Goal: Transaction & Acquisition: Subscribe to service/newsletter

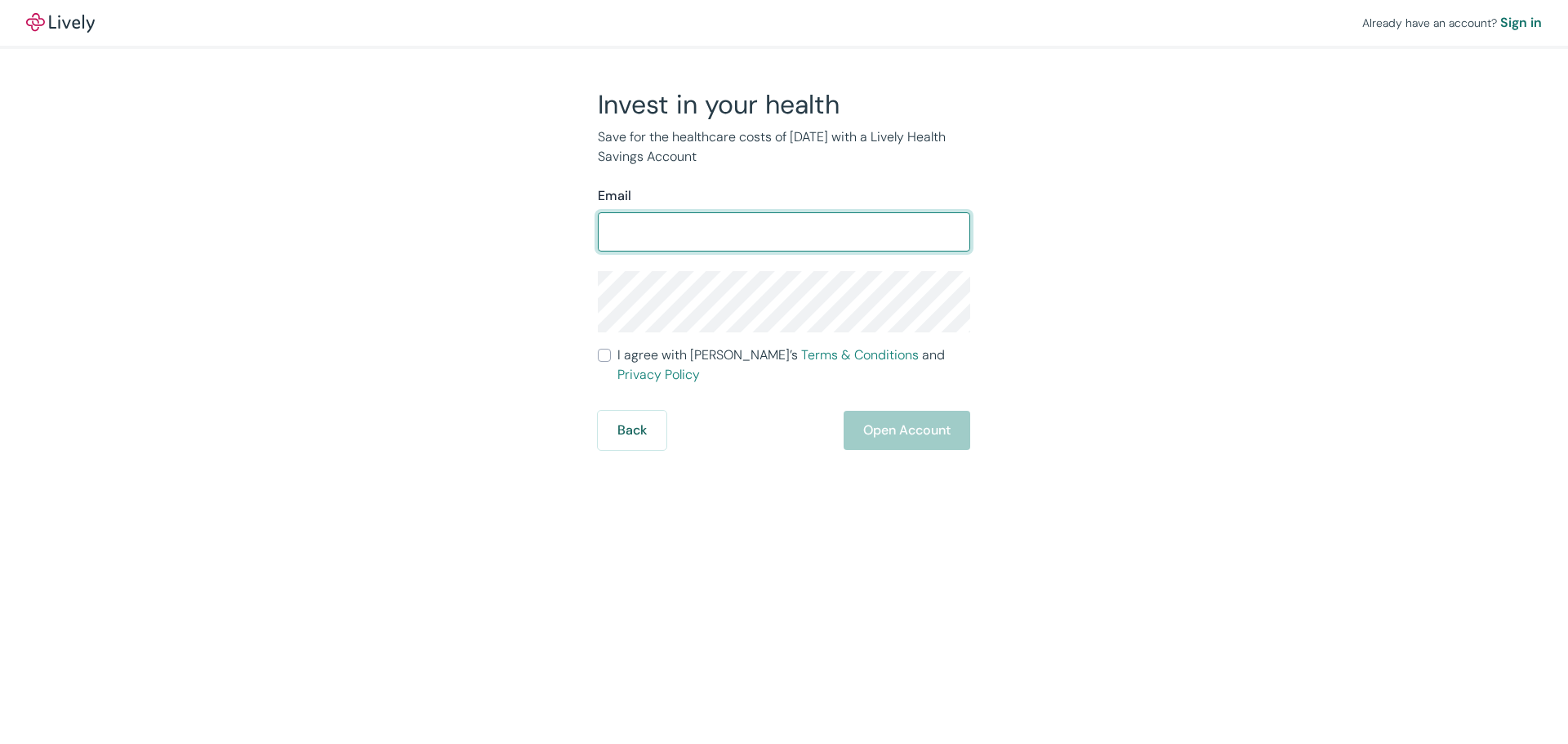
click at [603, 364] on form "Email ​ I agree with Lively’s Terms & Conditions and Privacy Policy Back Open A…" at bounding box center [784, 318] width 372 height 263
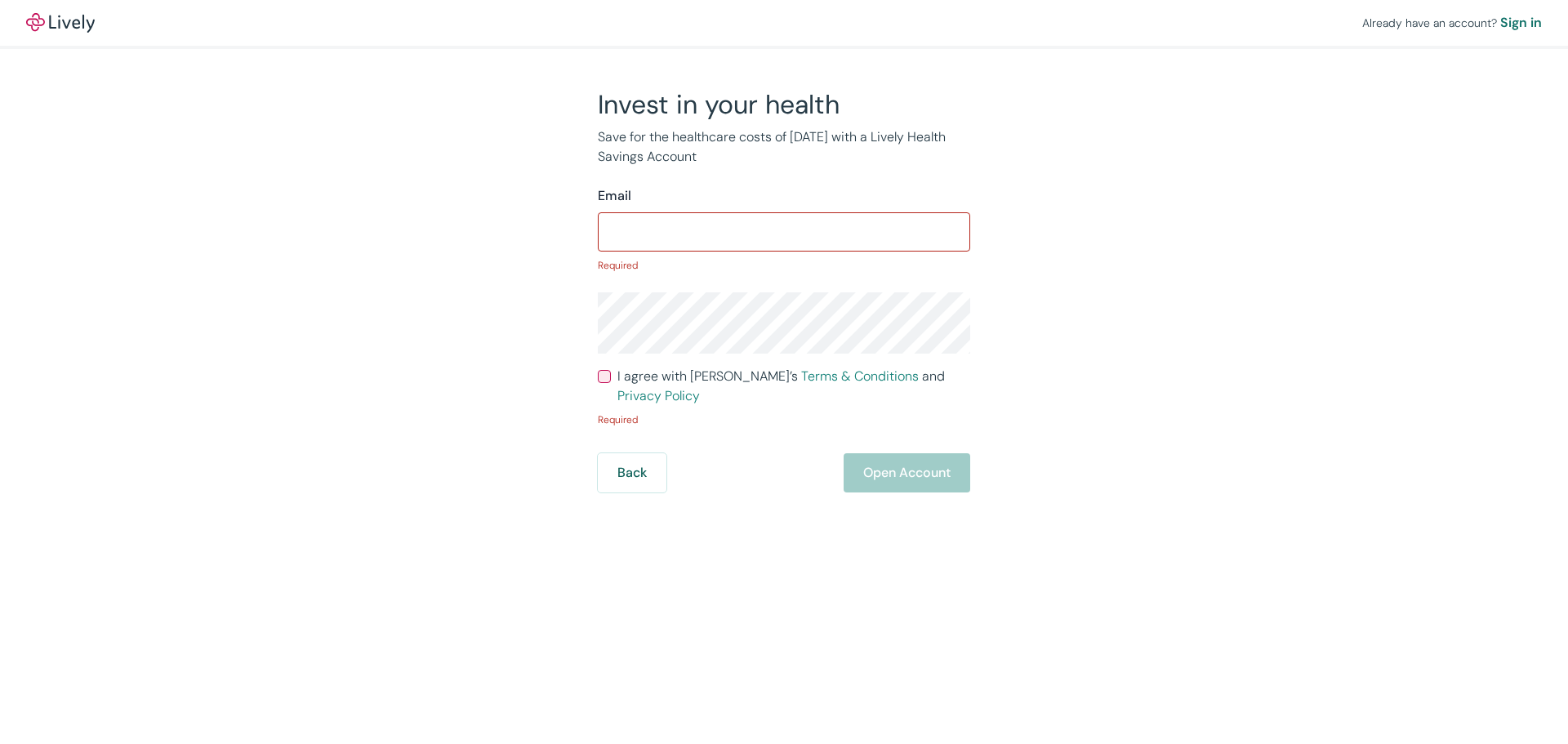
click at [603, 376] on label "I agree with Lively’s Terms & Conditions and Privacy Policy" at bounding box center [784, 386] width 372 height 40
click at [603, 376] on input "I agree with Lively’s Terms & Conditions and Privacy Policy" at bounding box center [604, 377] width 13 height 13
checkbox input "true"
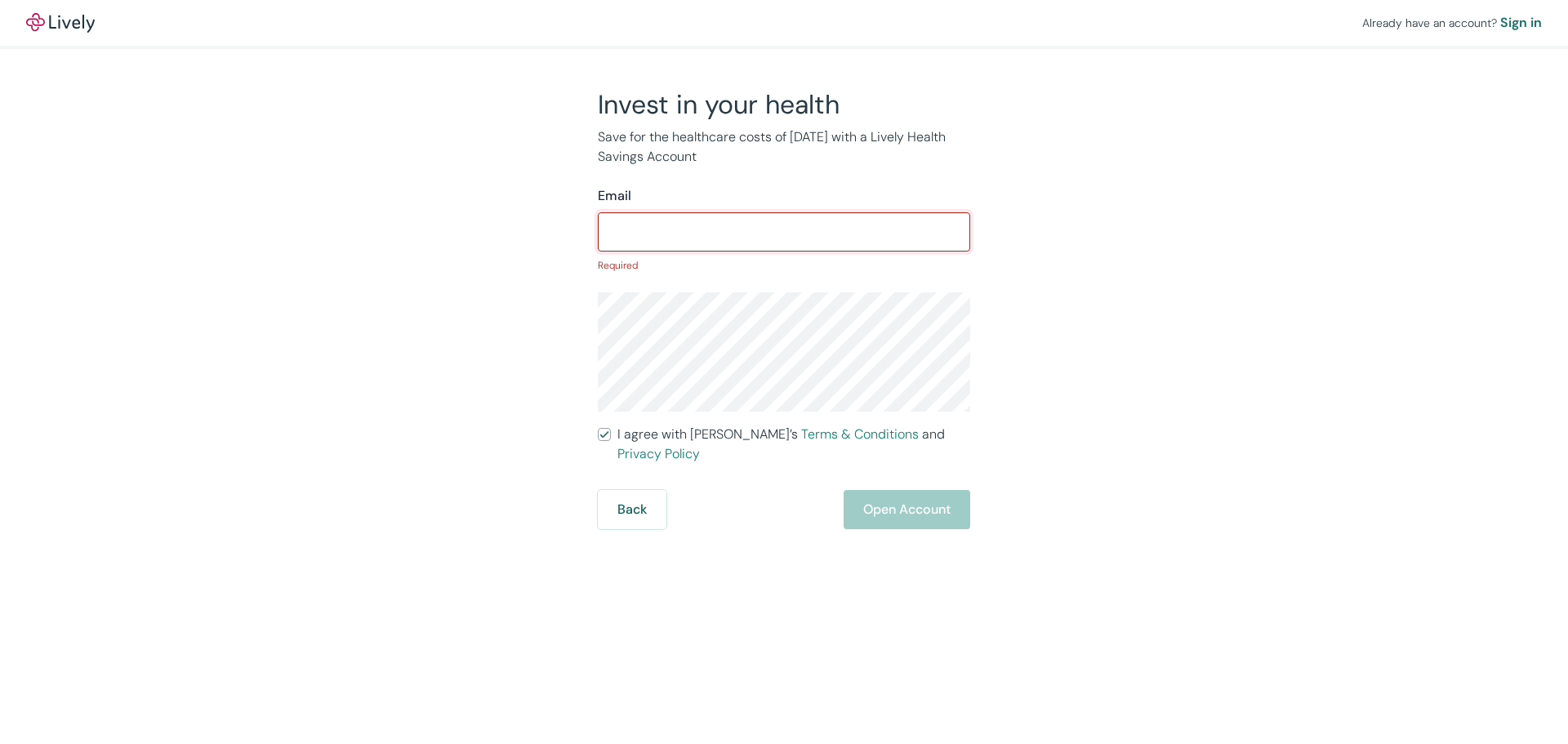
click at [659, 239] on input "Email" at bounding box center [784, 231] width 372 height 32
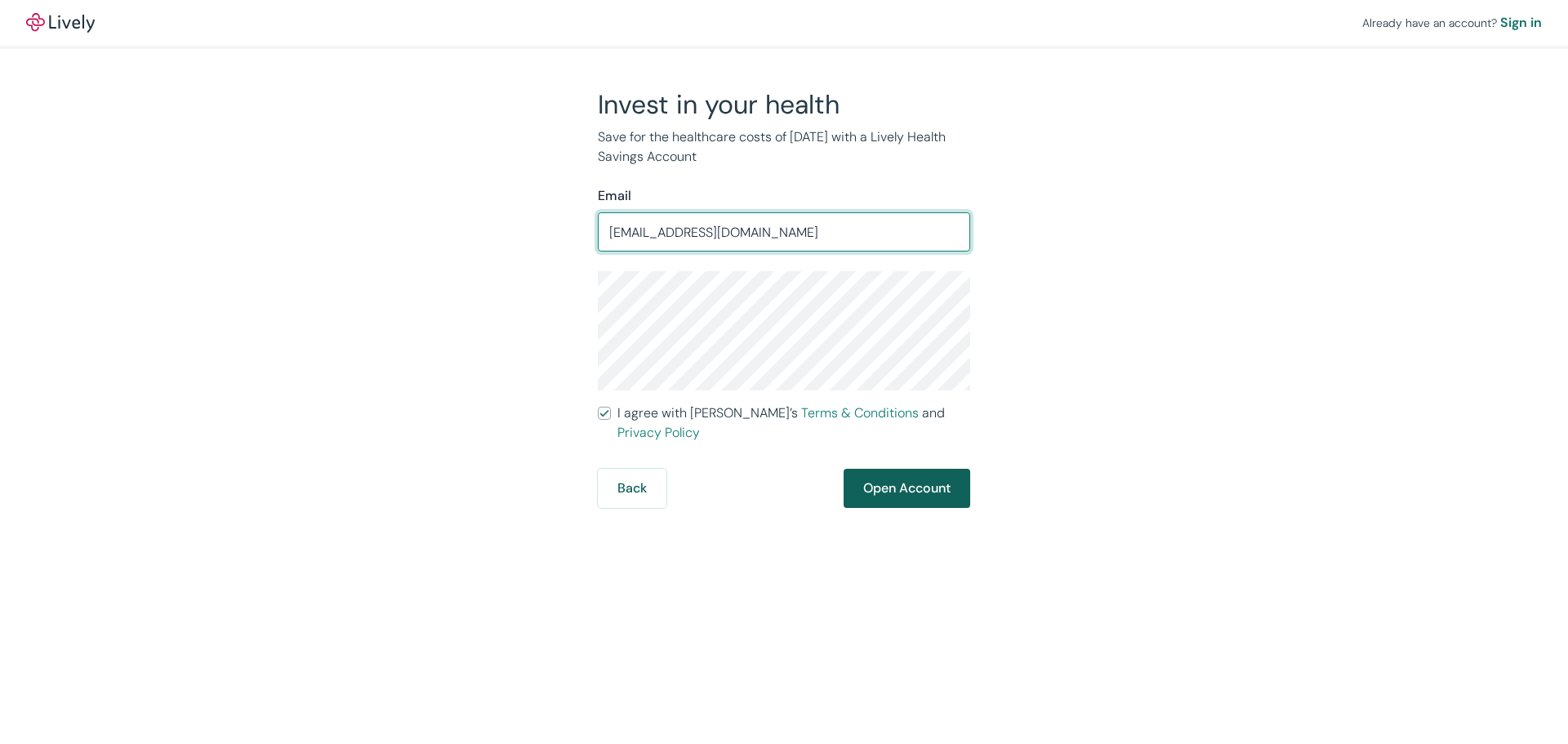
type input "[EMAIL_ADDRESS][DOMAIN_NAME]"
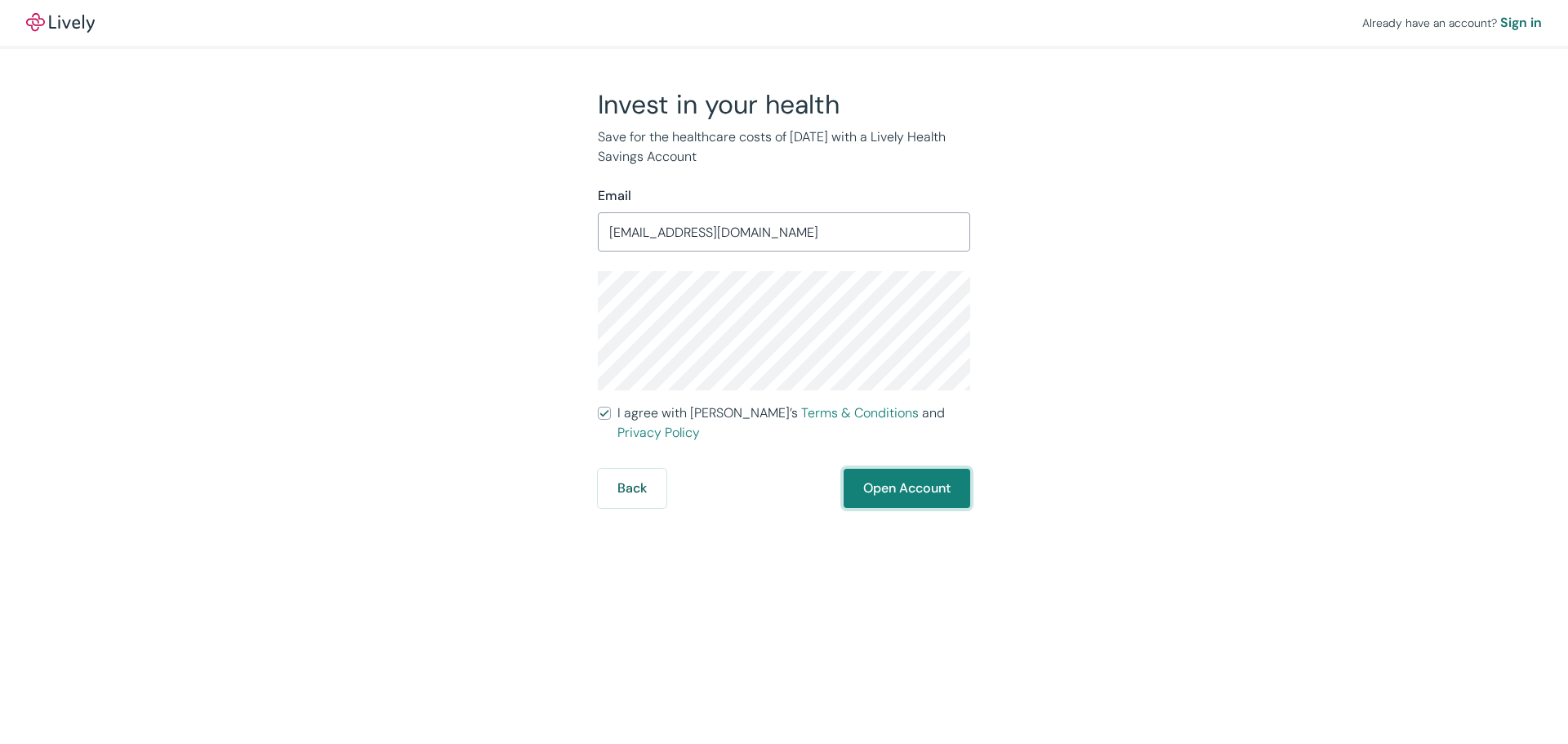
click at [918, 472] on button "Open Account" at bounding box center [907, 488] width 126 height 40
